Goal: Information Seeking & Learning: Learn about a topic

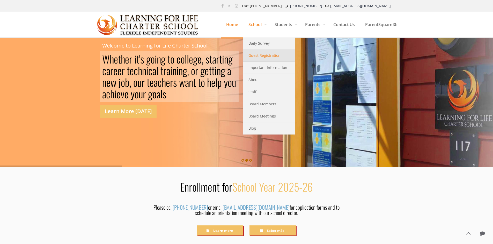
click at [259, 54] on span "Guest Registration" at bounding box center [264, 55] width 32 height 7
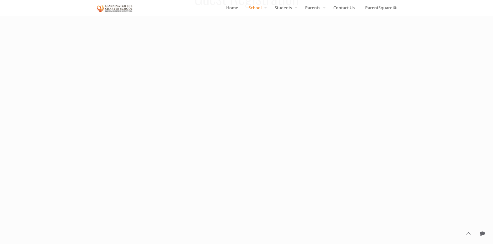
scroll to position [52, 0]
click at [225, 8] on span "Home" at bounding box center [232, 8] width 22 height 8
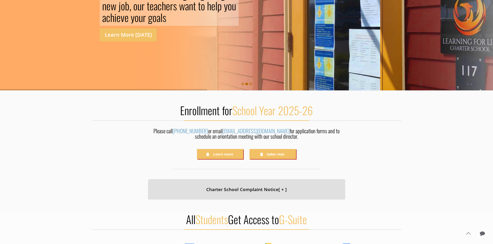
scroll to position [78, 0]
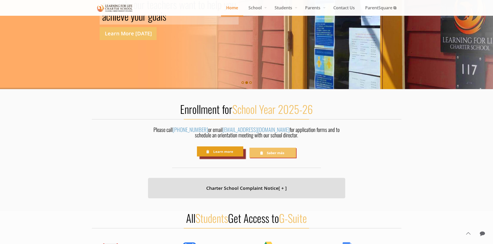
click at [238, 154] on link "Learn more" at bounding box center [220, 152] width 46 height 10
